Goal: Task Accomplishment & Management: Manage account settings

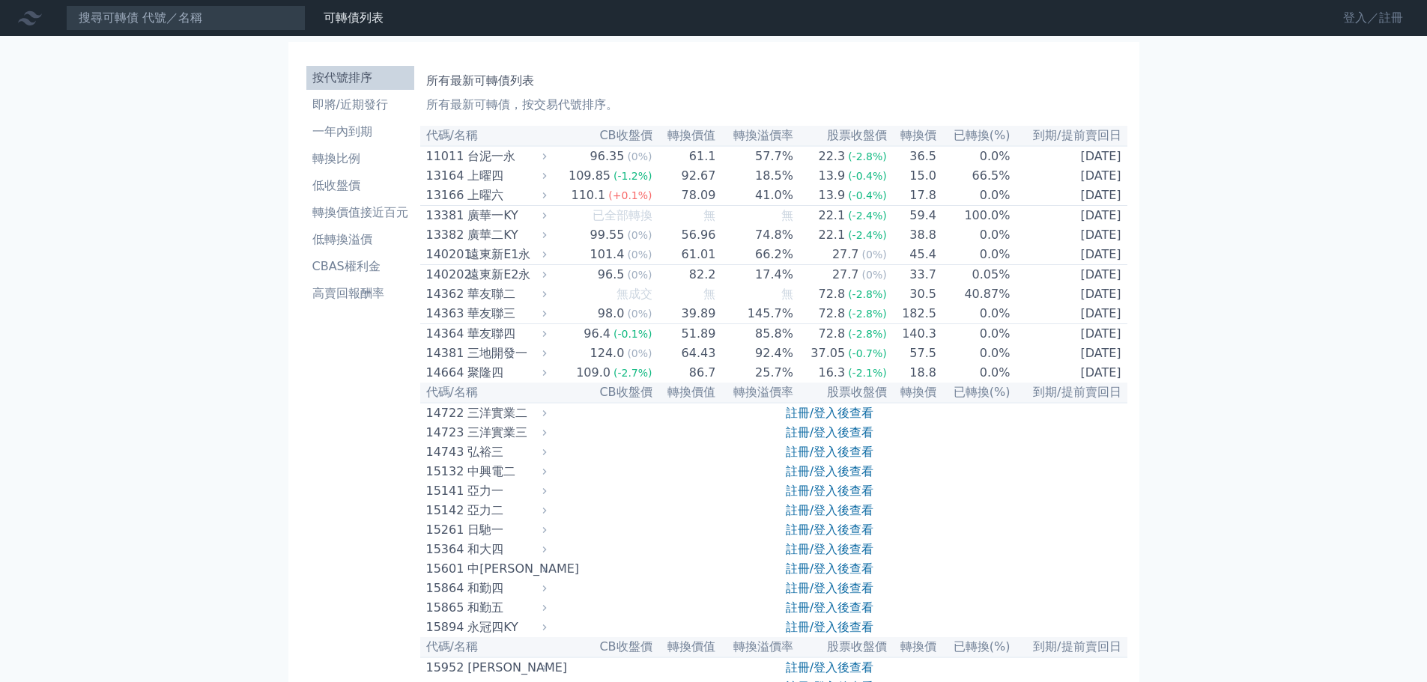
click at [1353, 19] on link "登入／註冊" at bounding box center [1373, 18] width 84 height 24
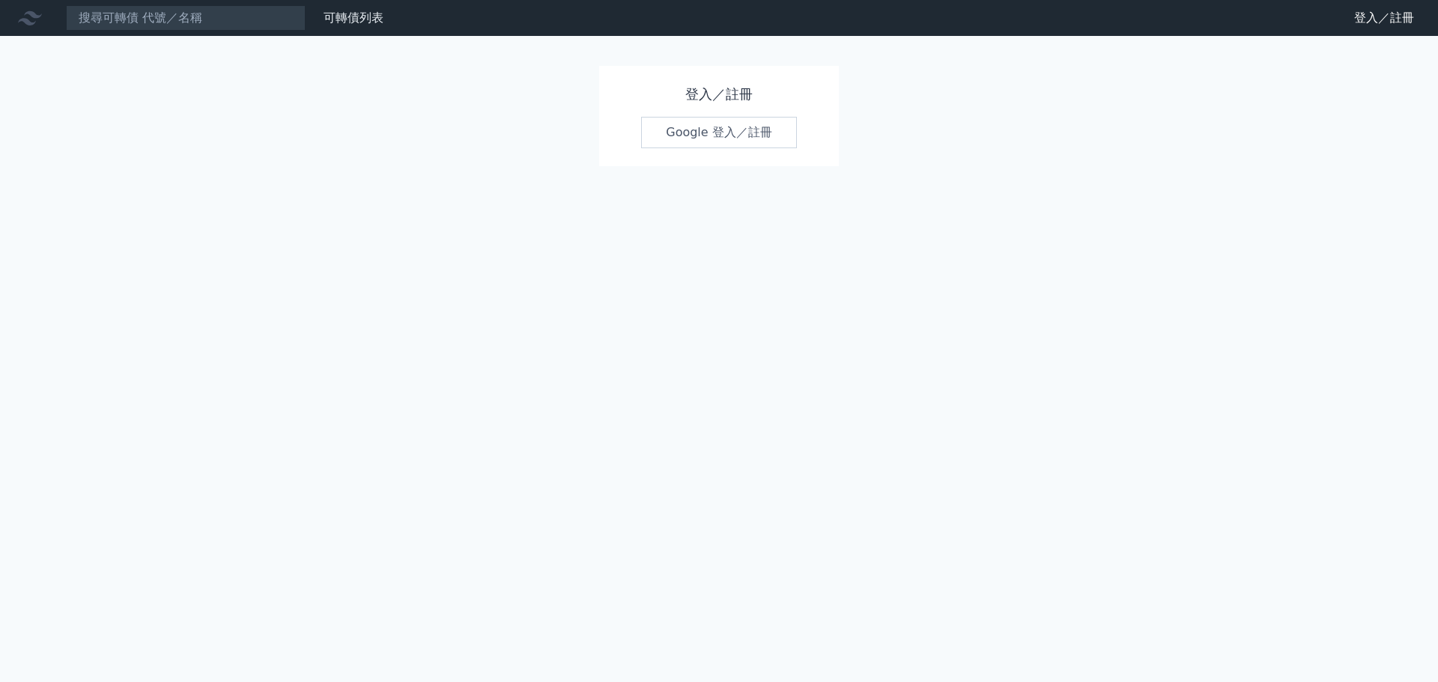
click at [690, 134] on link "Google 登入／註冊" at bounding box center [719, 132] width 156 height 31
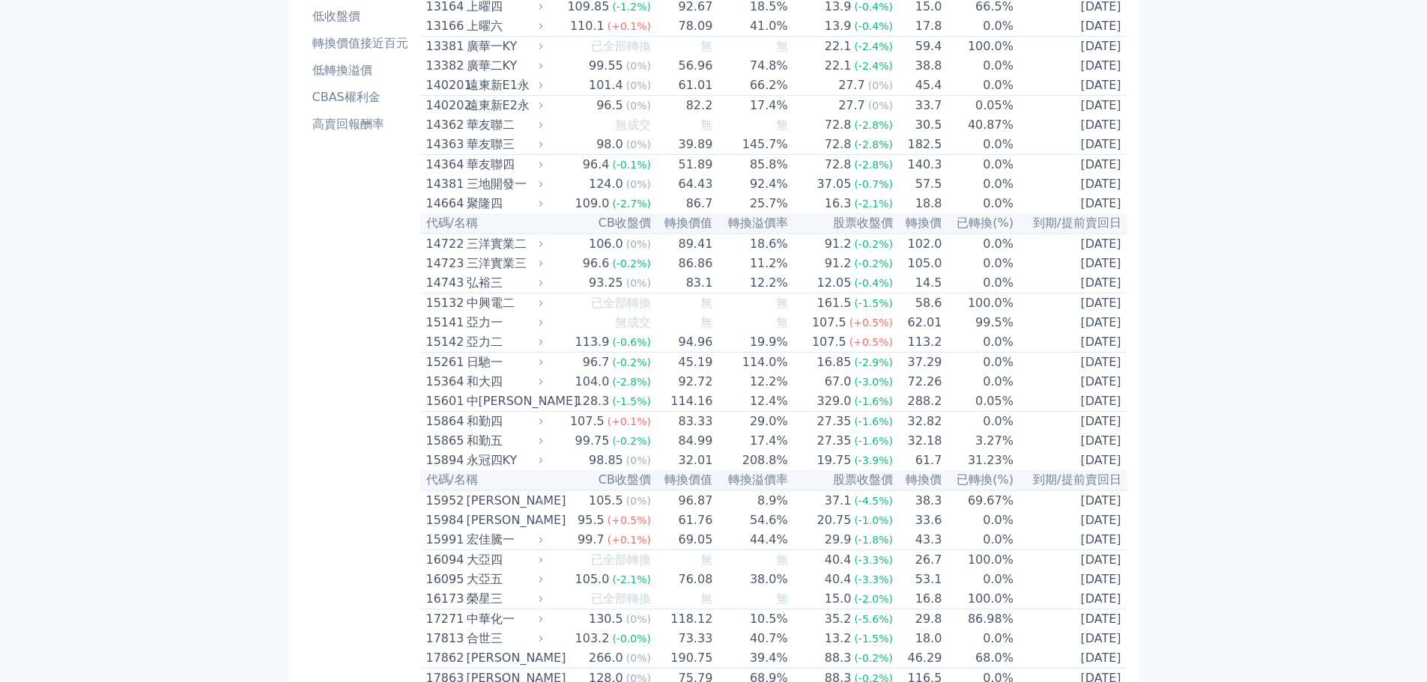
scroll to position [157, 0]
